Goal: Information Seeking & Learning: Learn about a topic

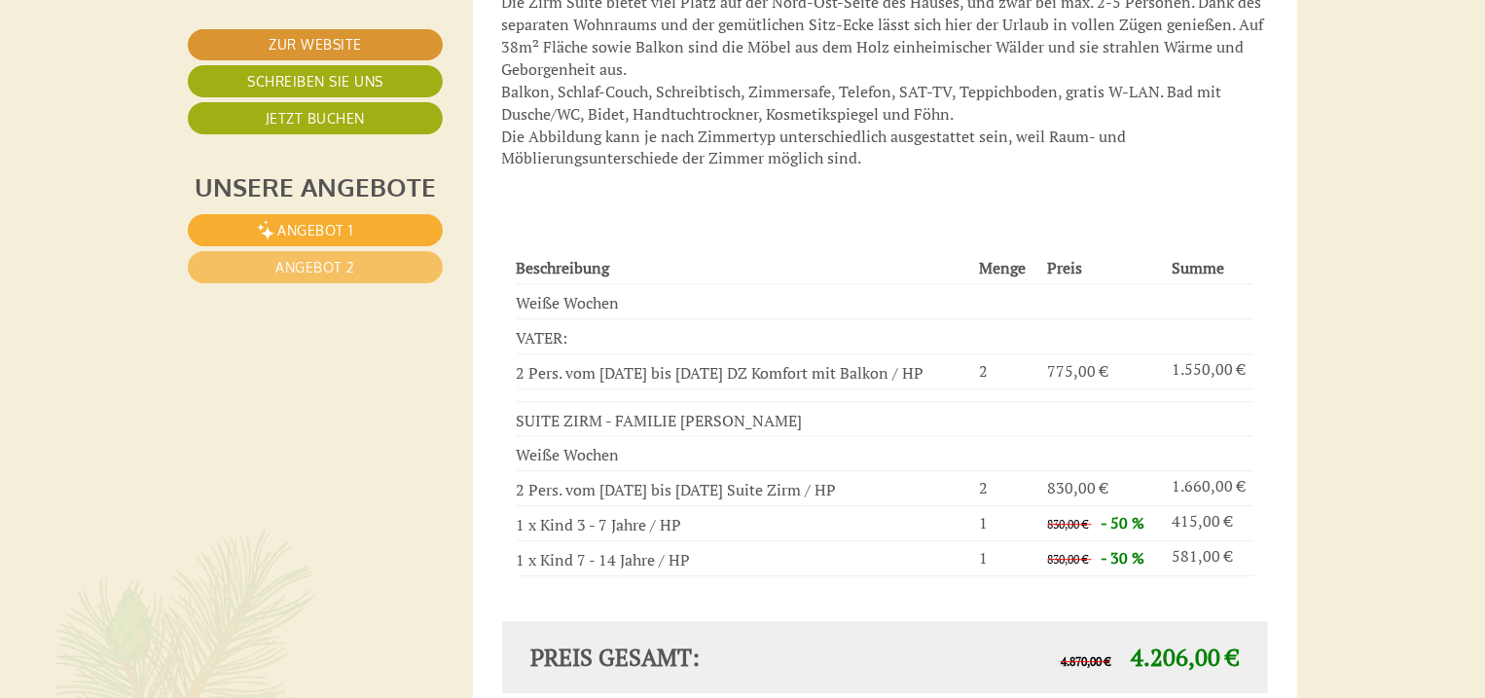
scroll to position [2414, 0]
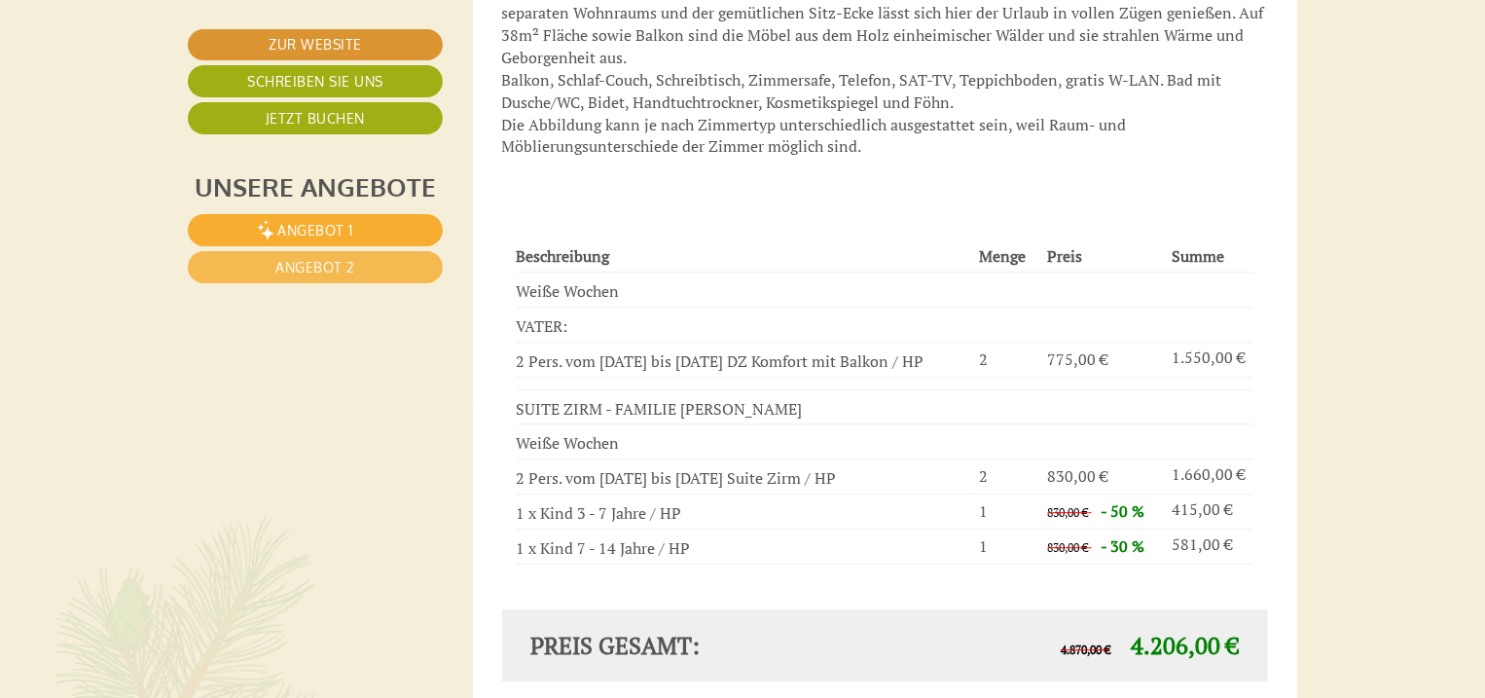
click at [279, 263] on span "Angebot 2" at bounding box center [315, 267] width 80 height 17
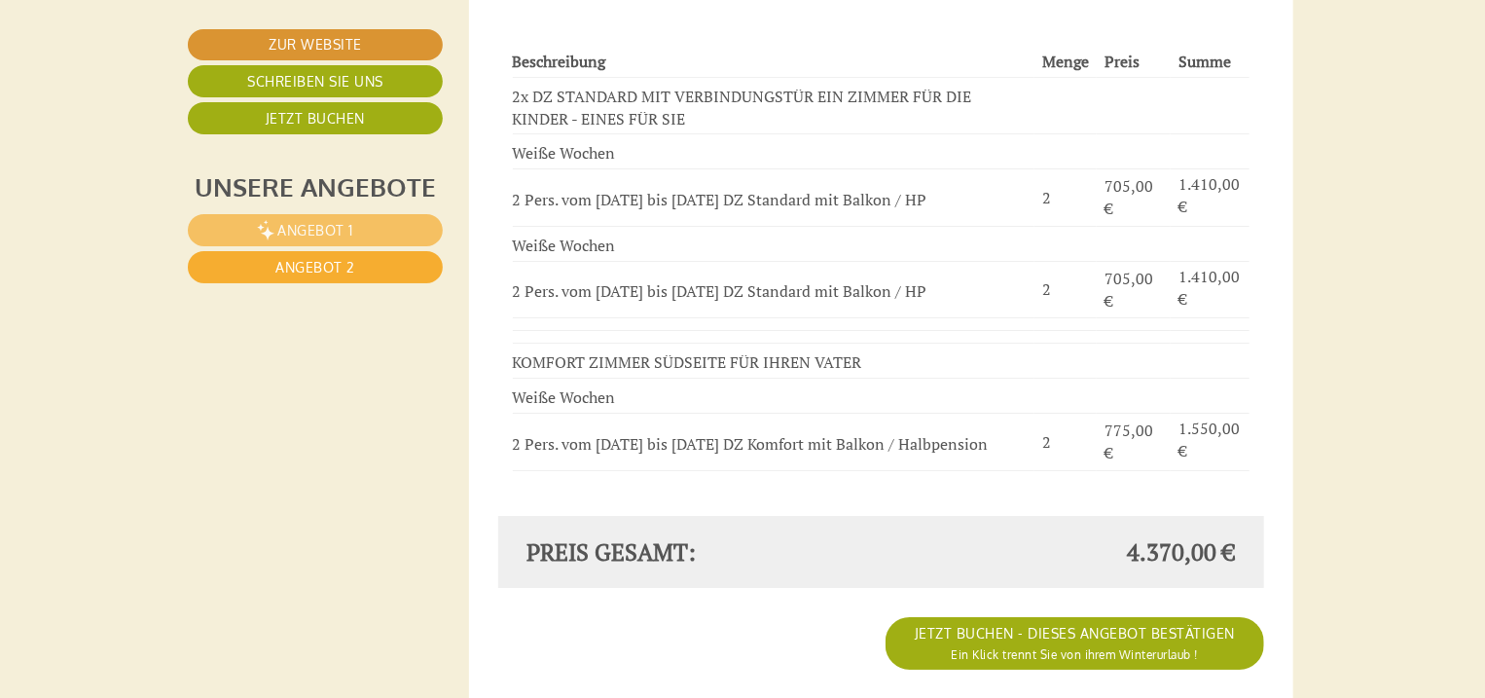
scroll to position [3325, 4]
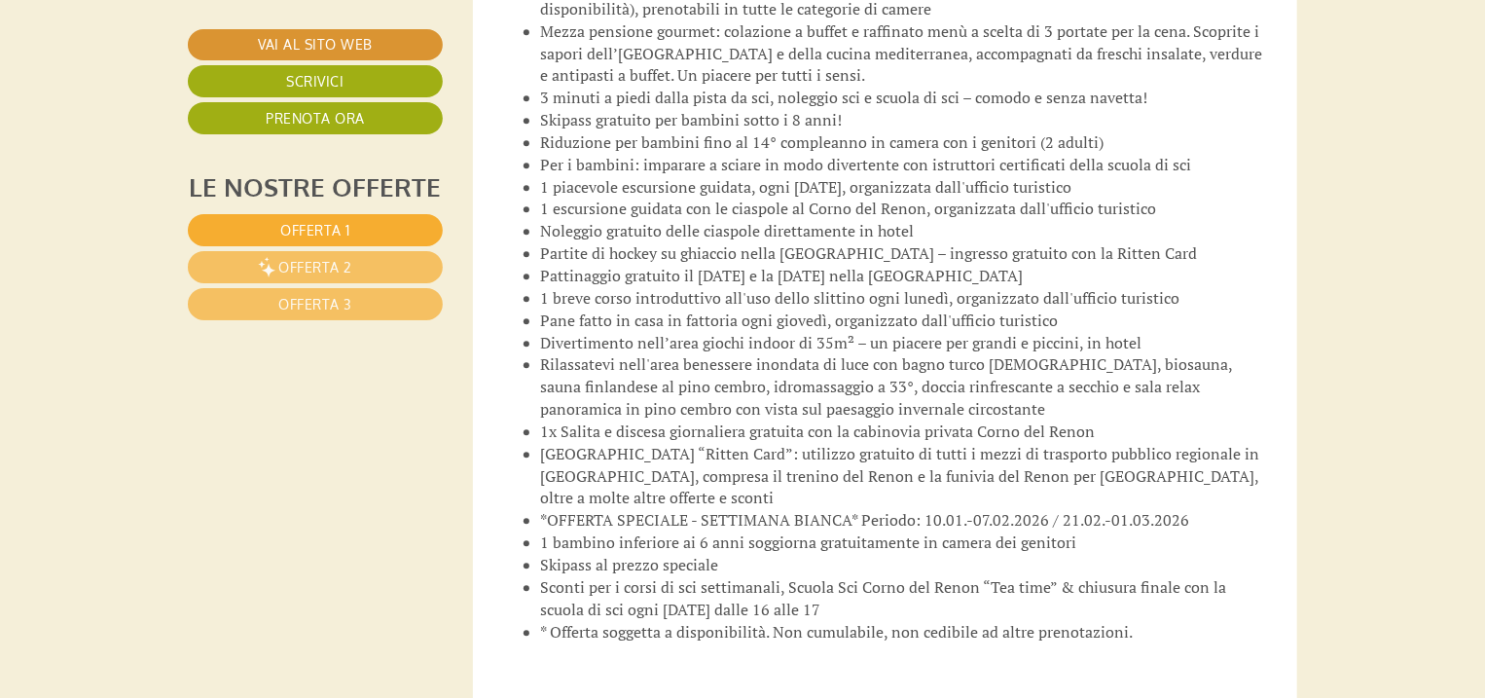
scroll to position [2881, 0]
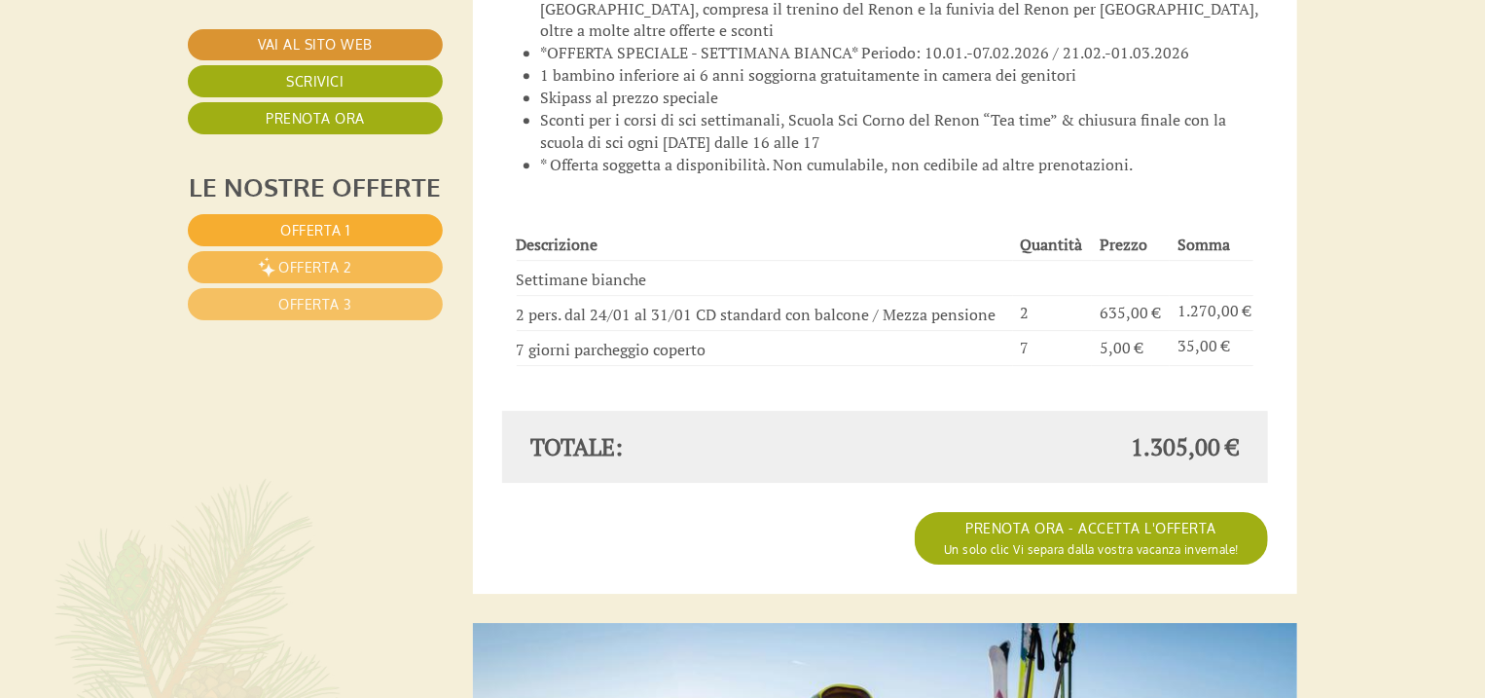
click at [397, 269] on link "Offerta 2" at bounding box center [315, 267] width 255 height 32
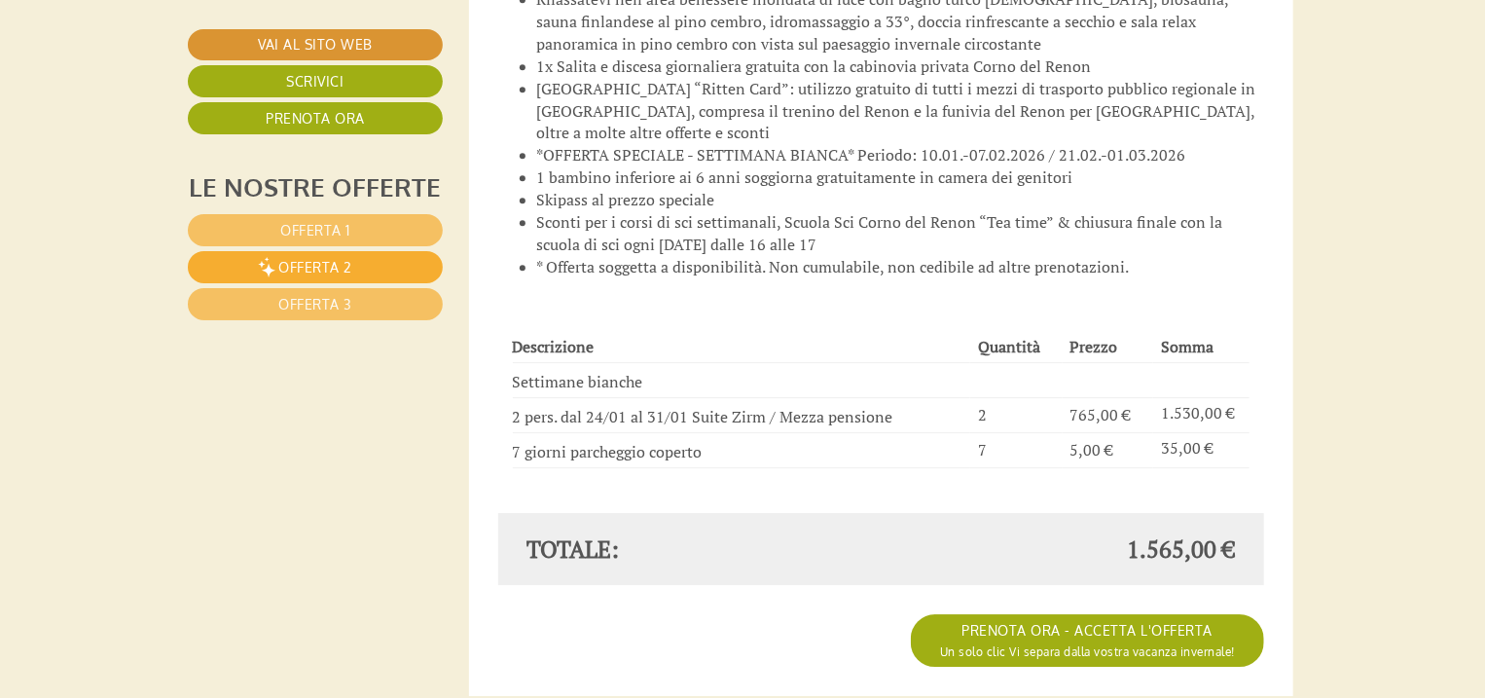
scroll to position [2780, 4]
click at [378, 306] on link "Offerta 3" at bounding box center [315, 304] width 255 height 32
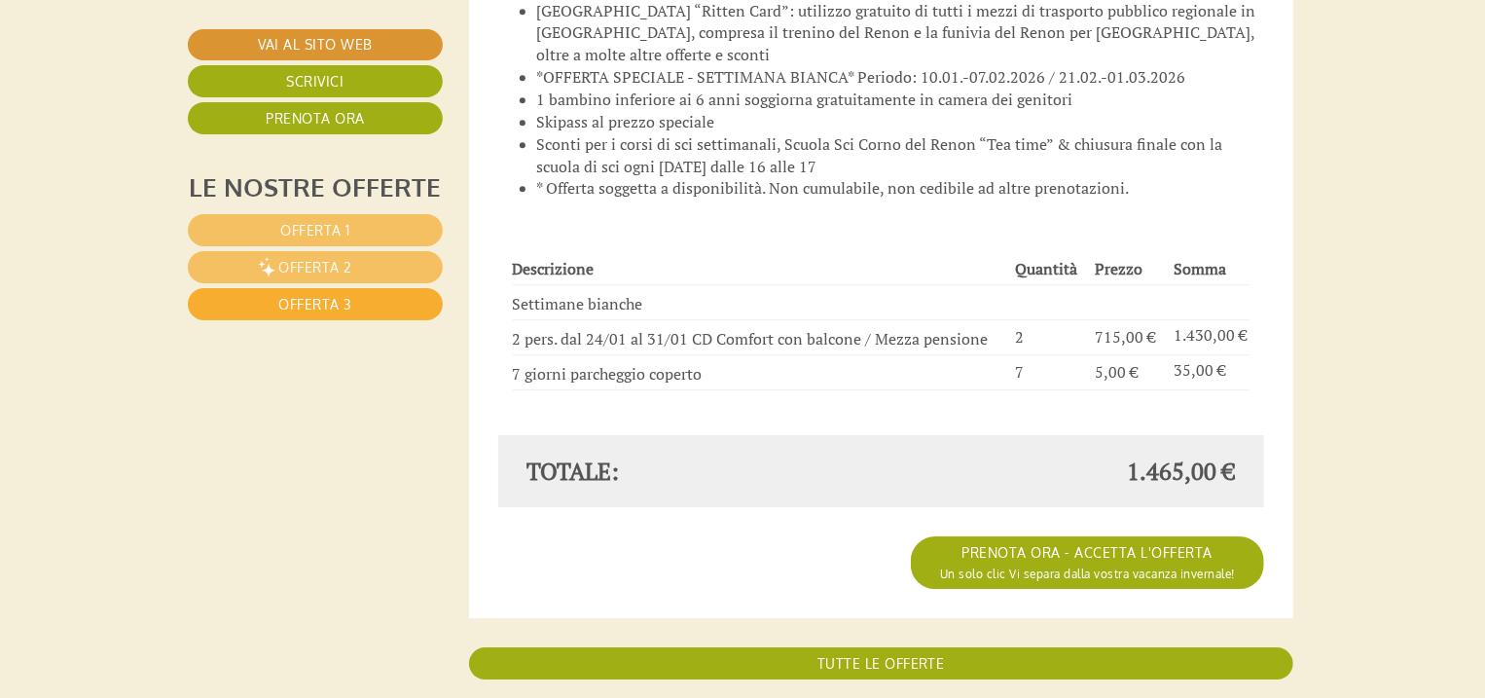
scroll to position [2935, 4]
